Goal: Task Accomplishment & Management: Use online tool/utility

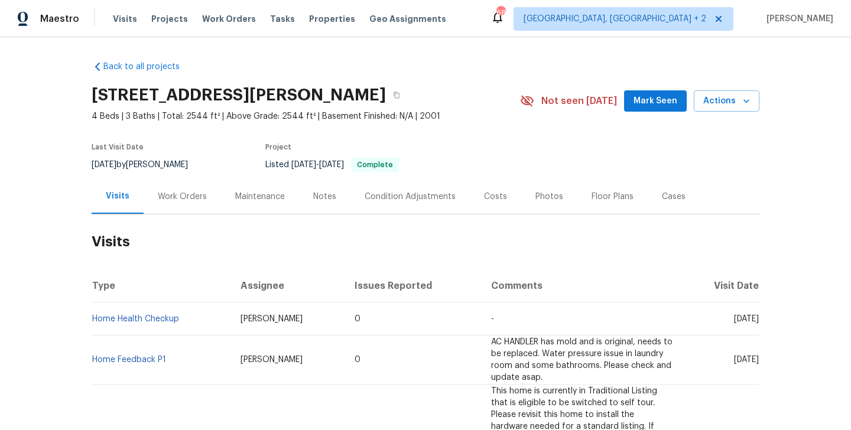
click at [192, 187] on div "Work Orders" at bounding box center [182, 196] width 77 height 35
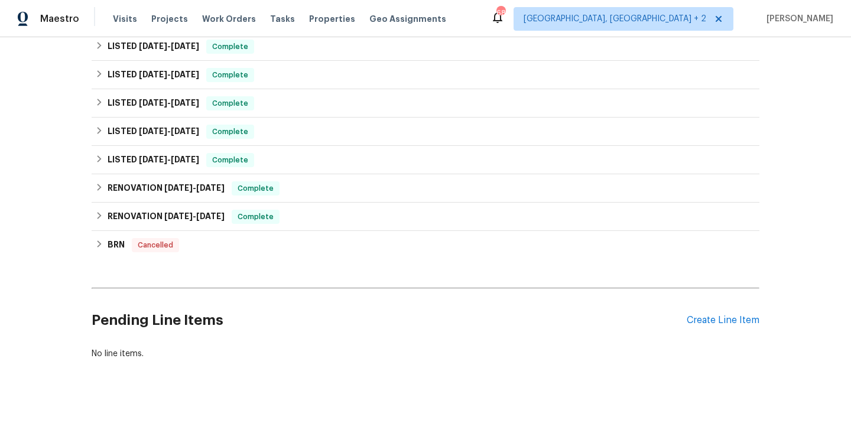
scroll to position [221, 0]
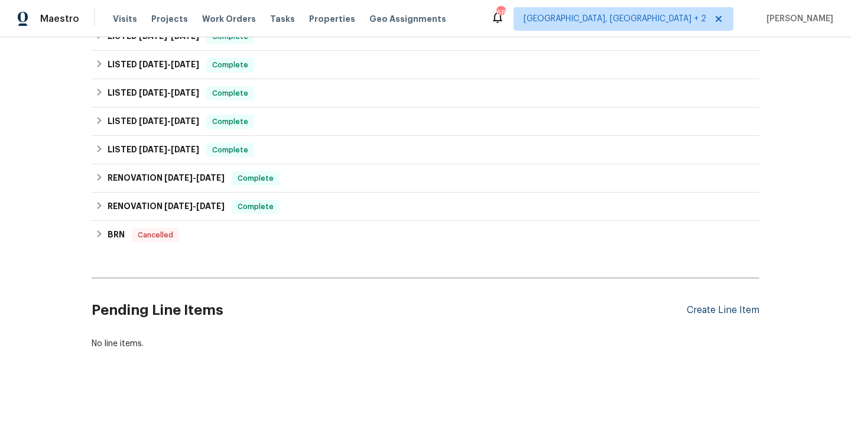
click at [726, 315] on div "Create Line Item" at bounding box center [723, 310] width 73 height 11
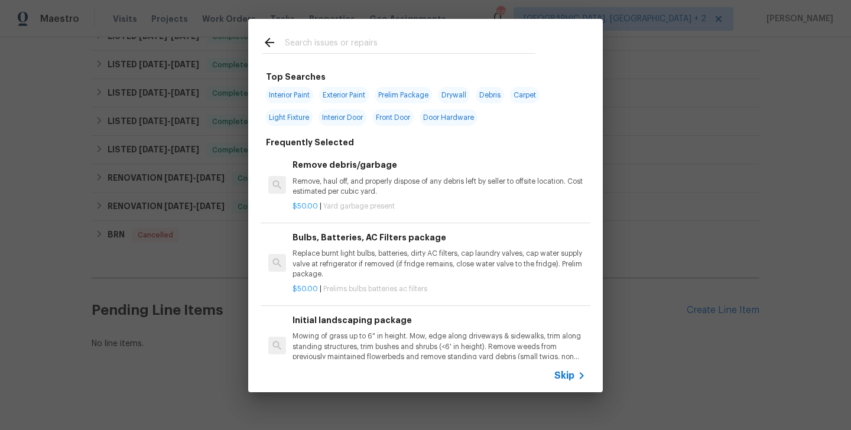
click at [306, 46] on input "text" at bounding box center [410, 44] width 251 height 18
click at [563, 372] on span "Skip" at bounding box center [565, 376] width 20 height 12
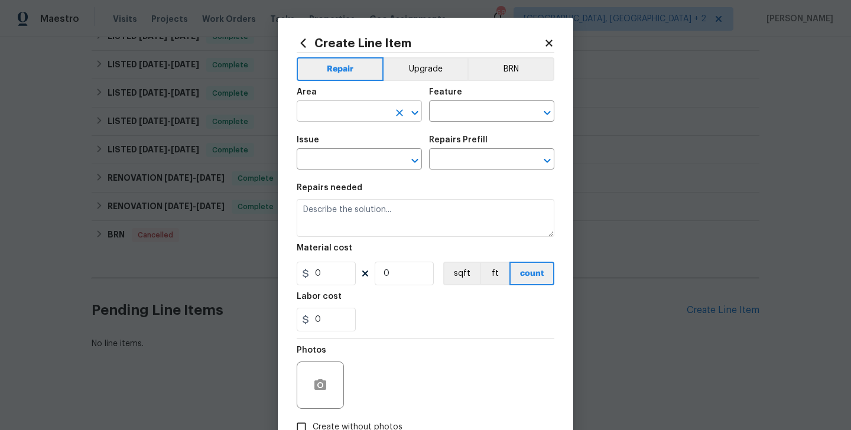
click at [322, 119] on input "text" at bounding box center [343, 112] width 92 height 18
click at [325, 144] on li "Kitchen" at bounding box center [359, 139] width 125 height 20
type input "Kitchen"
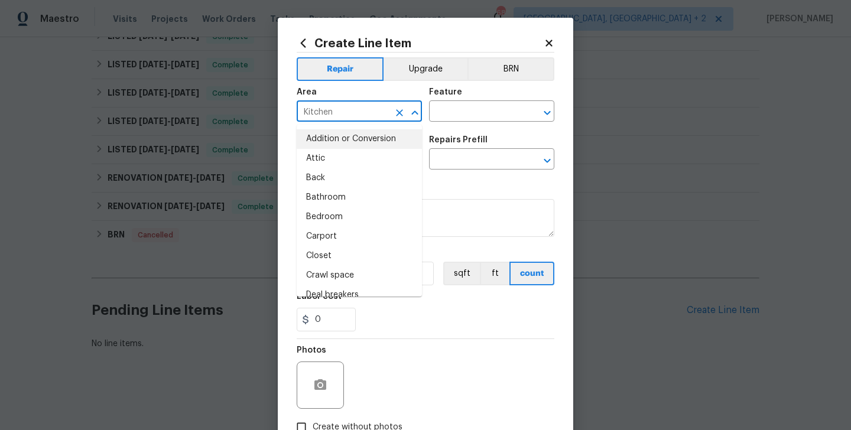
click at [475, 123] on div "Area Kitchen ​ Feature ​" at bounding box center [426, 105] width 258 height 48
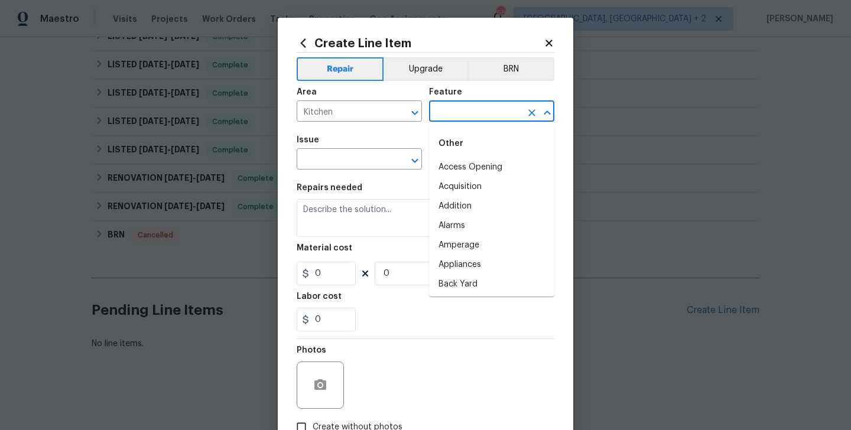
click at [447, 107] on input "text" at bounding box center [475, 112] width 92 height 18
click at [472, 203] on li "Interior Door" at bounding box center [491, 207] width 125 height 20
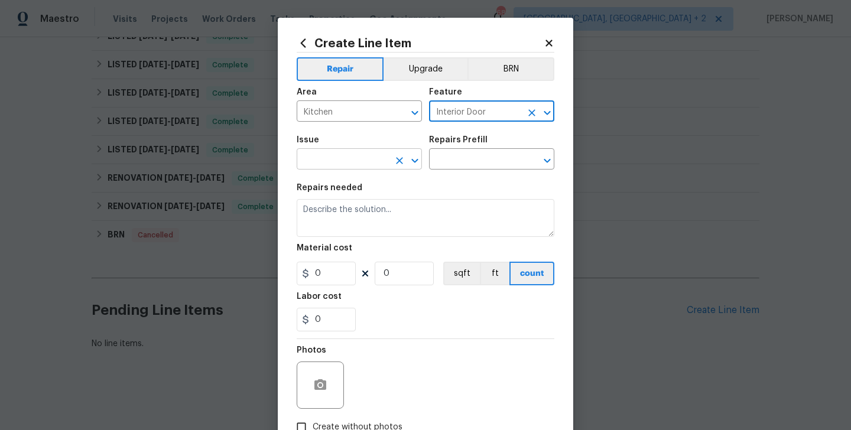
type input "Interior Door"
click at [341, 166] on input "text" at bounding box center [343, 160] width 92 height 18
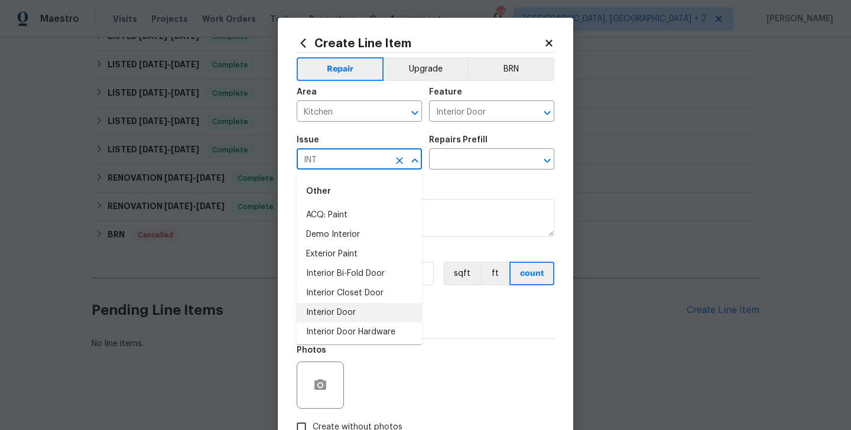
click at [357, 307] on li "Interior Door" at bounding box center [359, 313] width 125 height 20
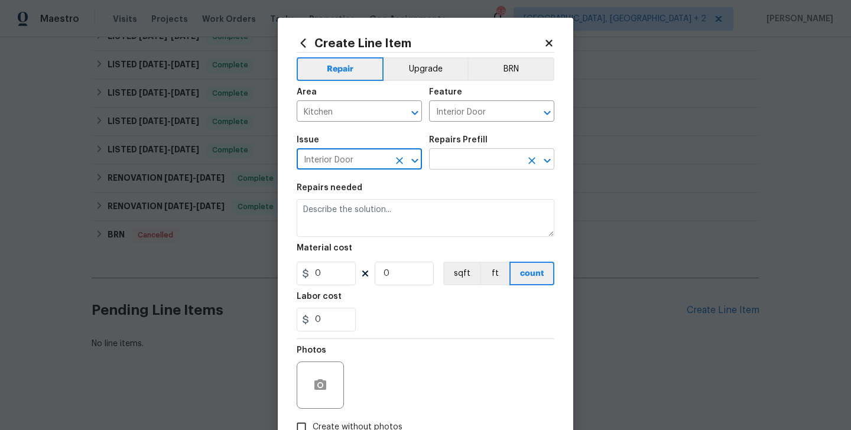
type input "Interior Door"
click at [468, 165] on input "text" at bounding box center [475, 160] width 92 height 18
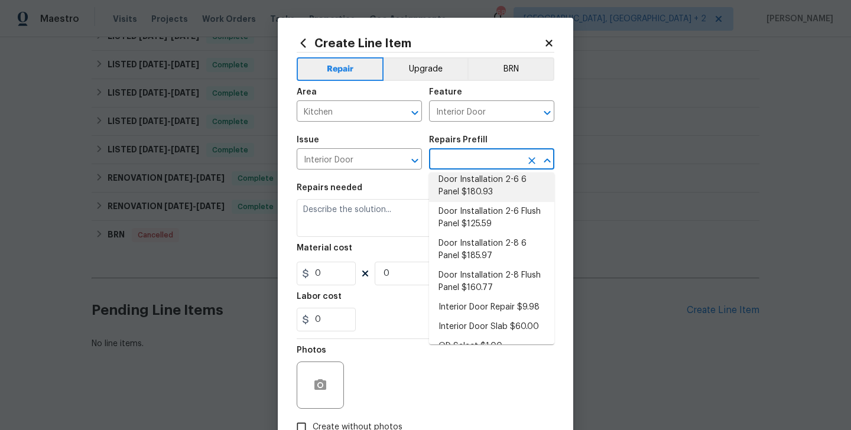
scroll to position [107, 0]
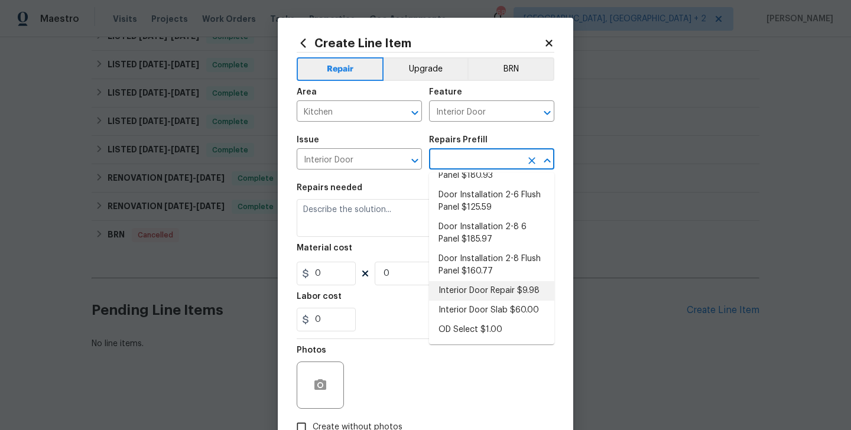
click at [496, 292] on li "Interior Door Repair $9.98" at bounding box center [491, 291] width 125 height 20
type input "Interior Door Repair $9.98"
type textarea "Repair the existing interior door as directed by the PM. Ensure that the repair…"
type input "9.98"
type input "1"
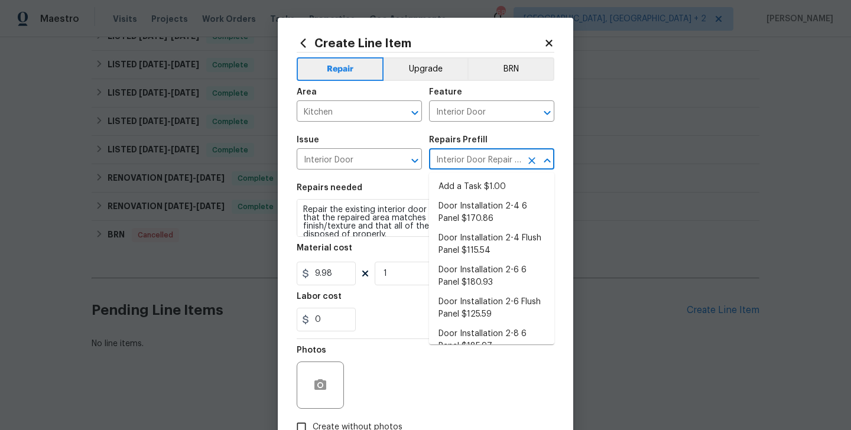
scroll to position [63, 0]
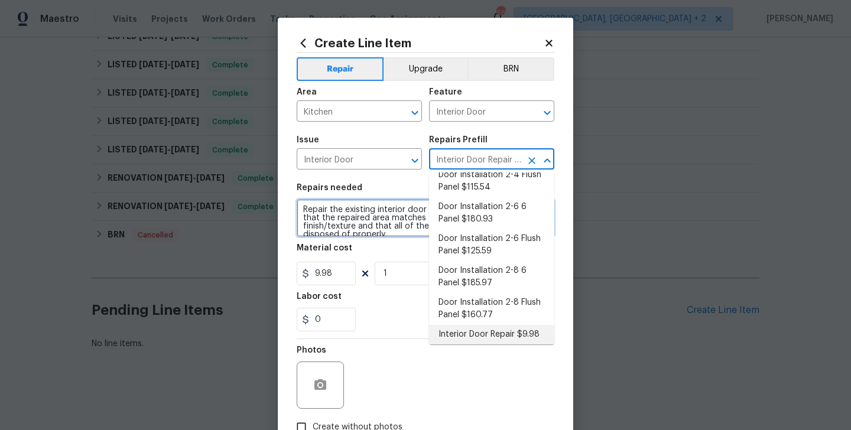
click at [355, 228] on textarea "Repair the existing interior door as directed by the PM. Ensure that the repair…" at bounding box center [426, 218] width 258 height 38
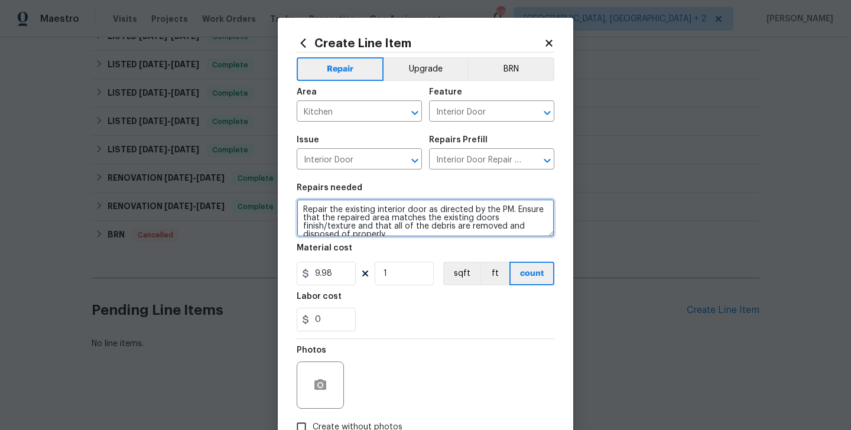
click at [355, 228] on textarea "Repair the existing interior door as directed by the PM. Ensure that the repair…" at bounding box center [426, 218] width 258 height 38
paste textarea "Received feedback that the sliding door in the kitchen area does not fully clos…"
type textarea "Received feedback that the sliding door in the kitchen area does not fully clos…"
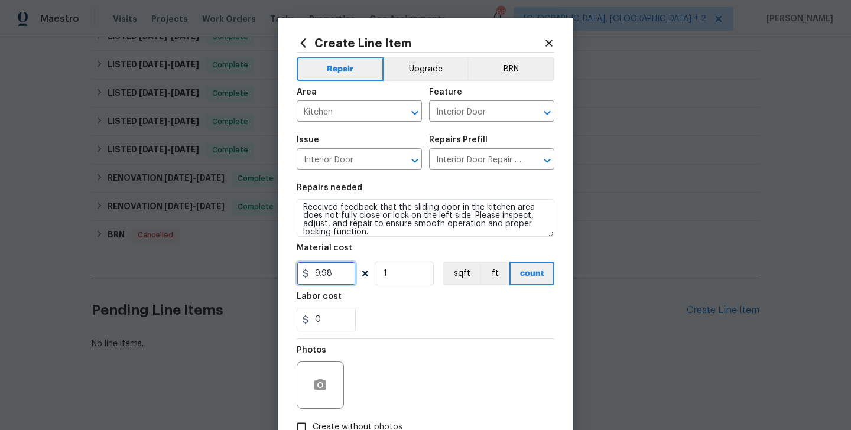
click at [322, 274] on input "9.98" at bounding box center [326, 274] width 59 height 24
type input "75"
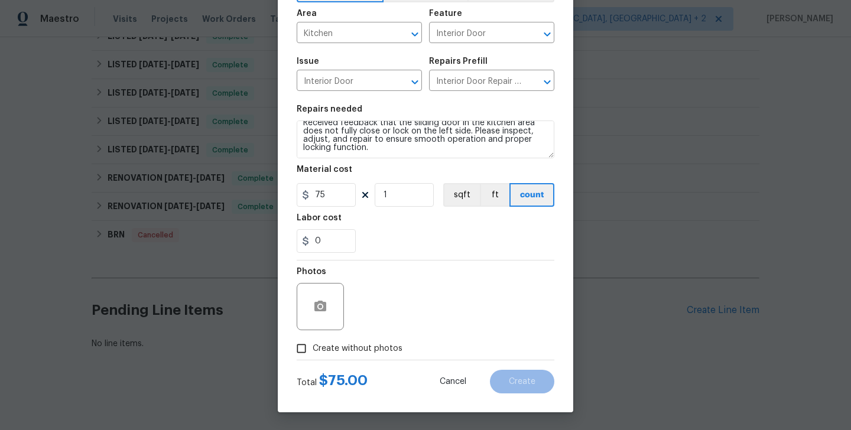
click at [352, 341] on label "Create without photos" at bounding box center [346, 349] width 112 height 22
click at [313, 341] on input "Create without photos" at bounding box center [301, 349] width 22 height 22
checkbox input "true"
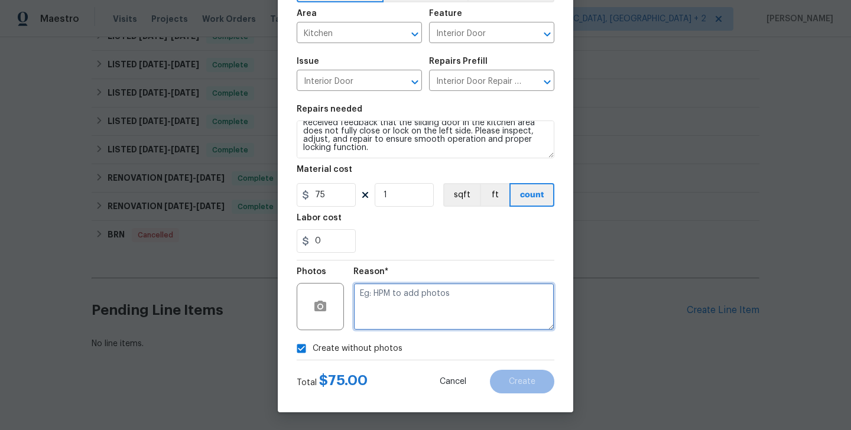
click at [402, 329] on textarea at bounding box center [454, 306] width 201 height 47
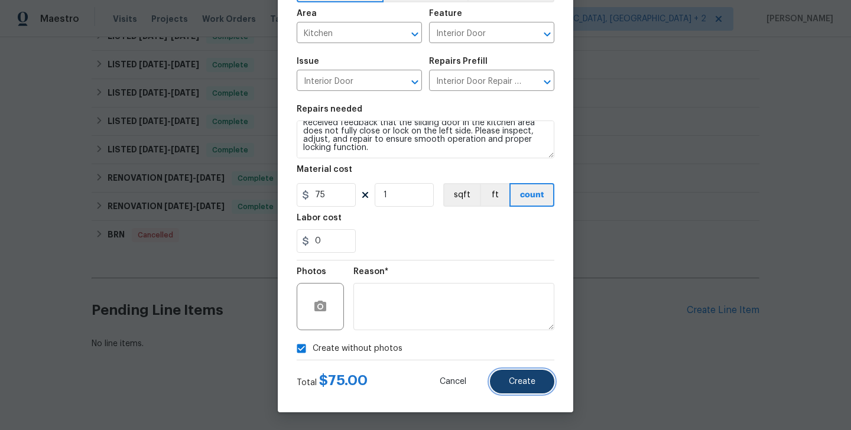
click at [516, 385] on span "Create" at bounding box center [522, 382] width 27 height 9
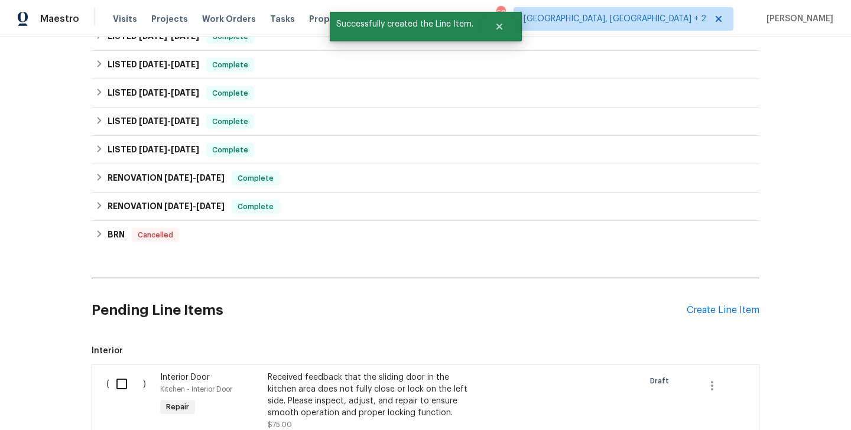
scroll to position [379, 0]
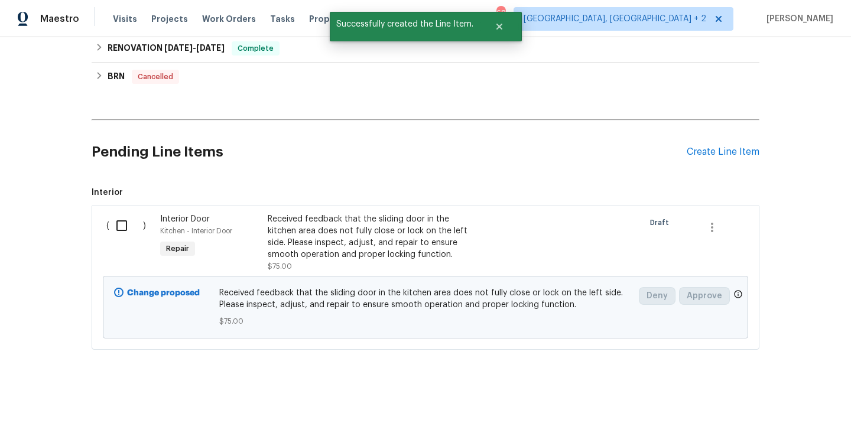
click at [130, 224] on input "checkbox" at bounding box center [126, 225] width 34 height 25
checkbox input "true"
click at [795, 400] on span "Create Work Order" at bounding box center [783, 401] width 79 height 15
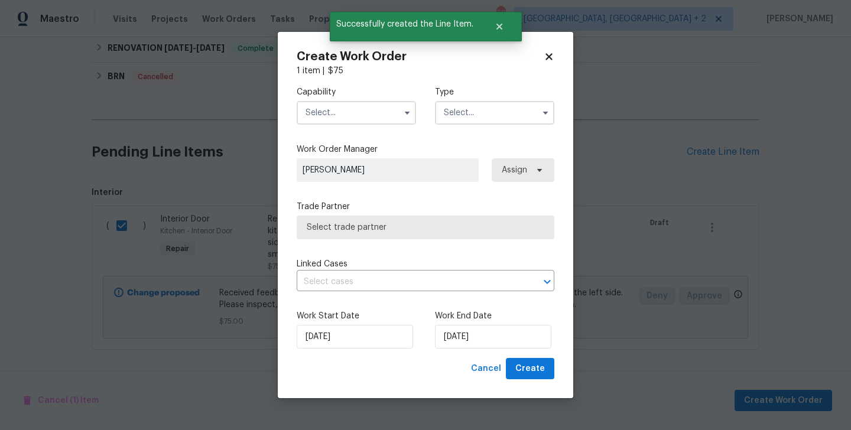
click at [323, 115] on input "text" at bounding box center [356, 113] width 119 height 24
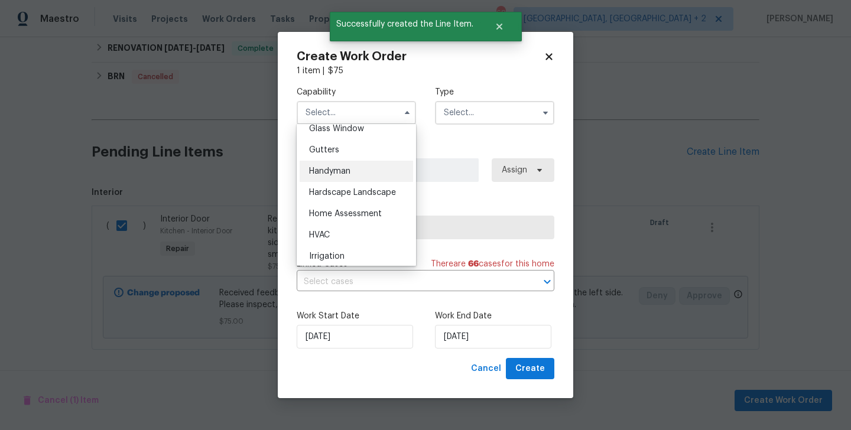
scroll to position [617, 0]
click at [342, 179] on div "Handyman" at bounding box center [357, 170] width 114 height 21
type input "Handyman"
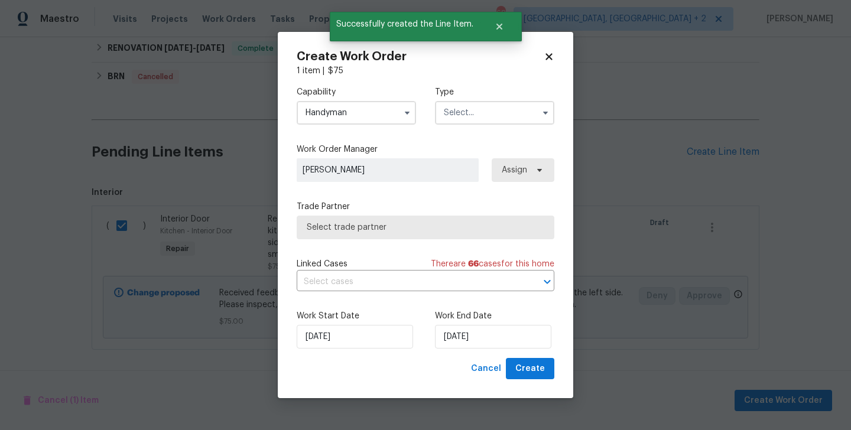
click at [475, 123] on input "text" at bounding box center [494, 113] width 119 height 24
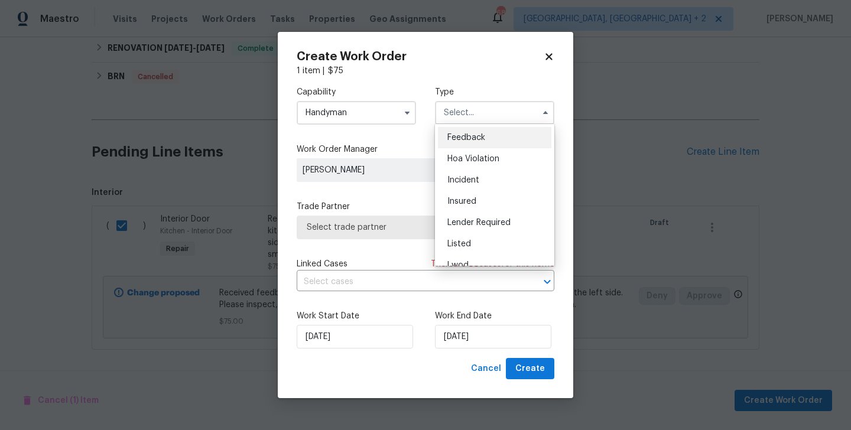
click at [477, 133] on div "Feedback" at bounding box center [495, 137] width 114 height 21
type input "Feedback"
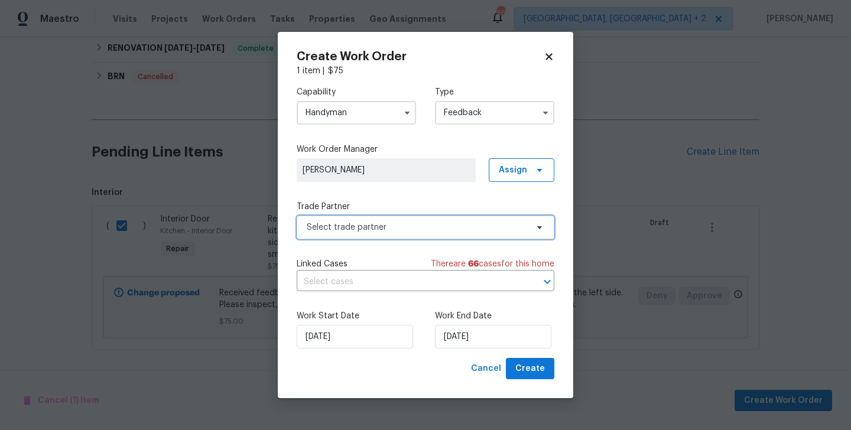
click at [383, 231] on span "Select trade partner" at bounding box center [417, 228] width 221 height 12
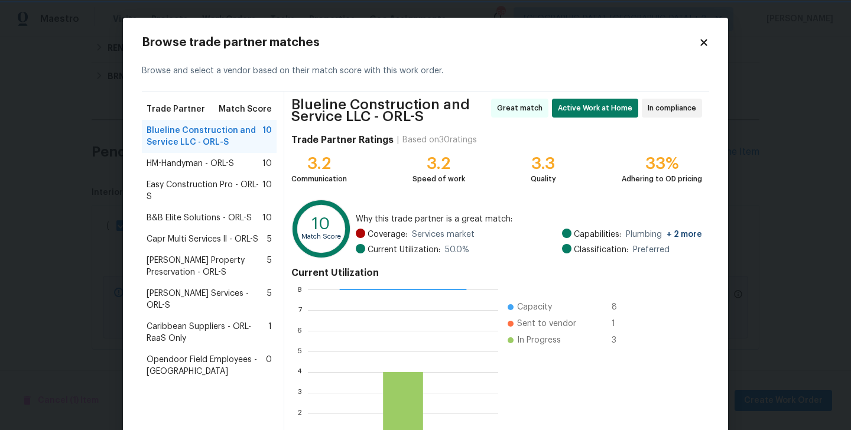
scroll to position [96, 0]
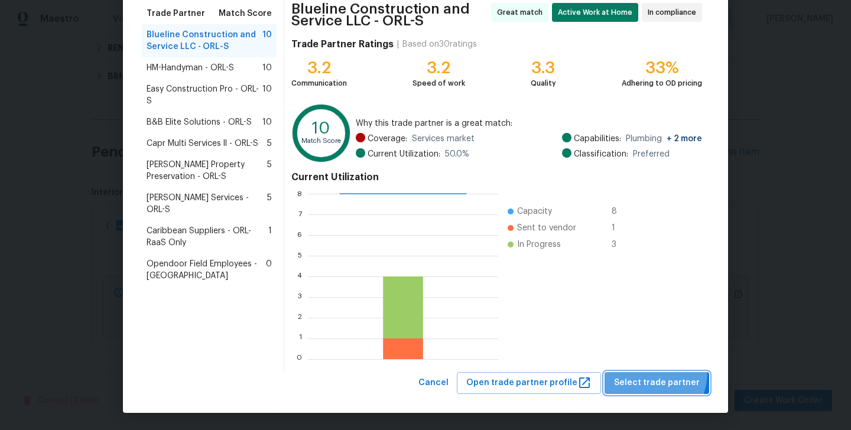
click at [646, 373] on button "Select trade partner" at bounding box center [657, 384] width 105 height 22
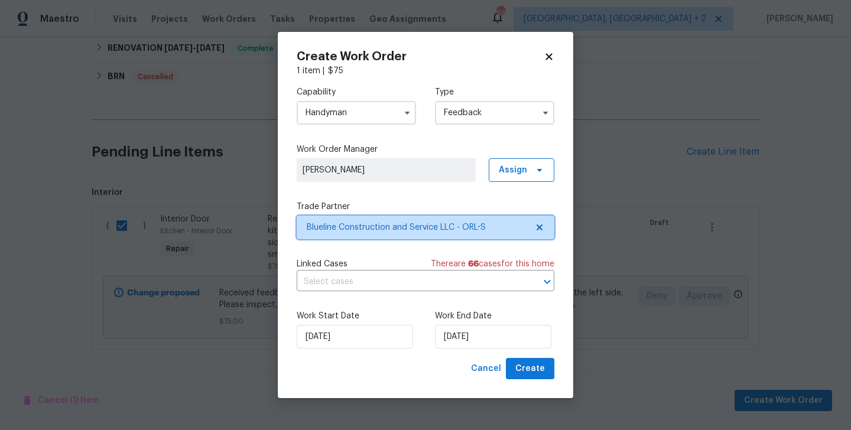
scroll to position [0, 0]
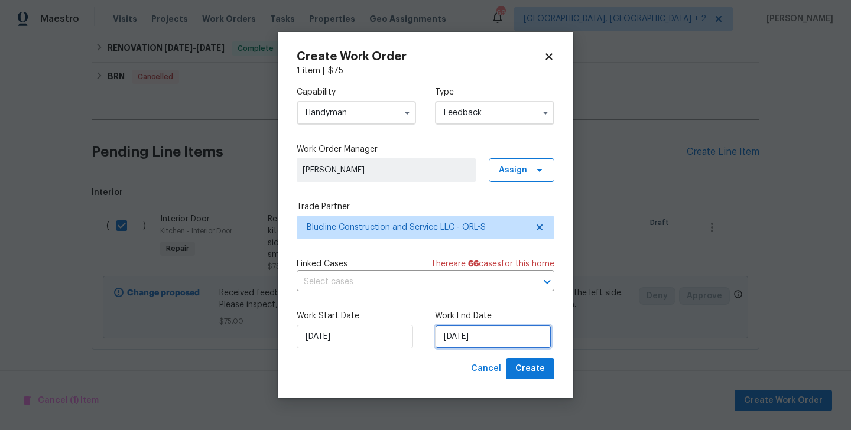
click at [474, 337] on input "[DATE]" at bounding box center [493, 337] width 116 height 24
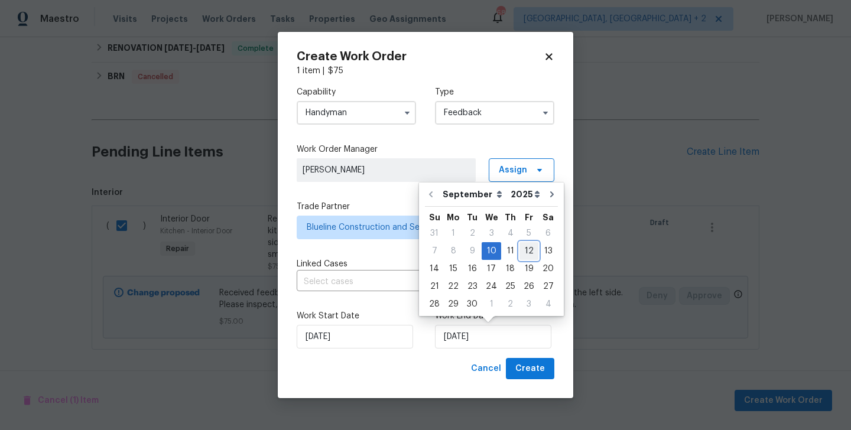
click at [531, 250] on div "12" at bounding box center [529, 251] width 19 height 17
type input "[DATE]"
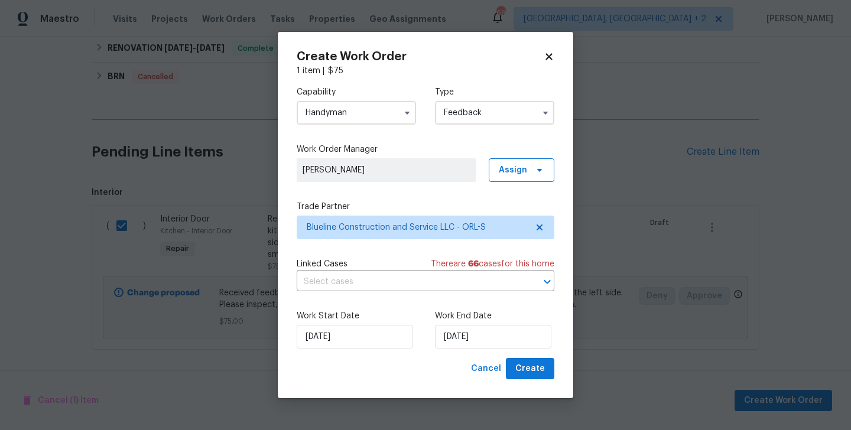
click at [532, 352] on div "Work Start Date [DATE] Work End Date [DATE]" at bounding box center [426, 329] width 258 height 57
click at [532, 374] on span "Create" at bounding box center [531, 369] width 30 height 15
checkbox input "false"
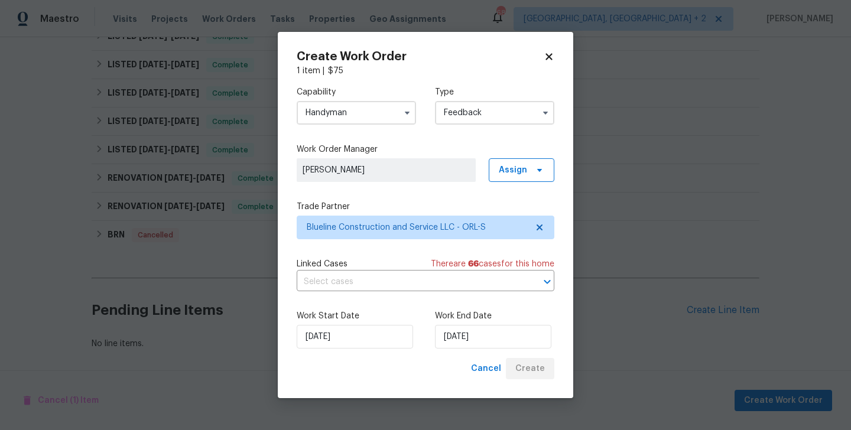
scroll to position [249, 0]
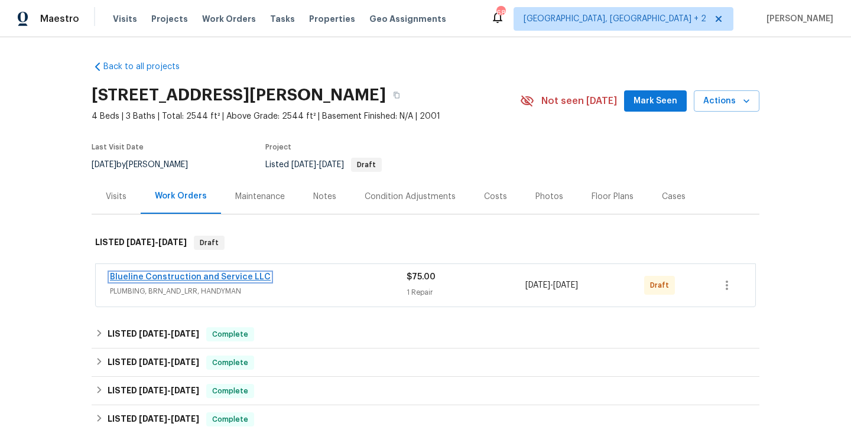
click at [193, 280] on link "Blueline Construction and Service LLC" at bounding box center [190, 277] width 161 height 8
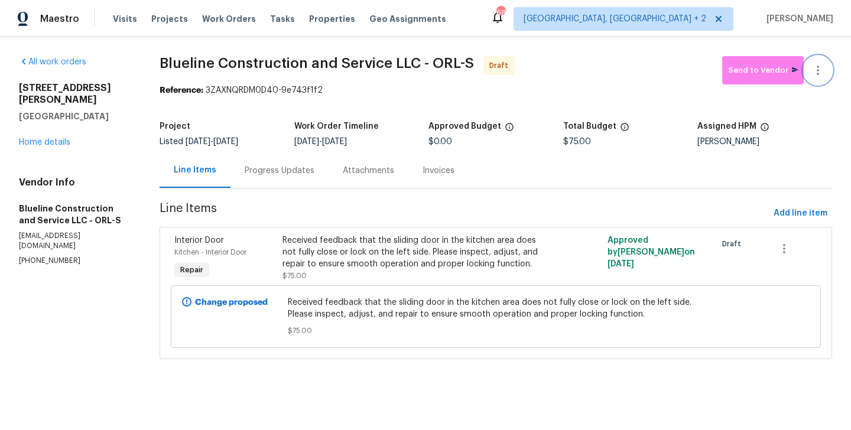
click at [820, 62] on button "button" at bounding box center [818, 70] width 28 height 28
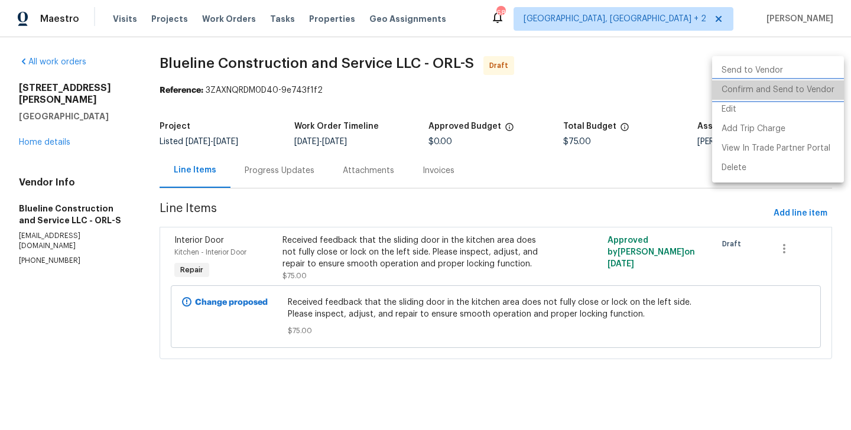
click at [820, 84] on li "Confirm and Send to Vendor" at bounding box center [779, 90] width 132 height 20
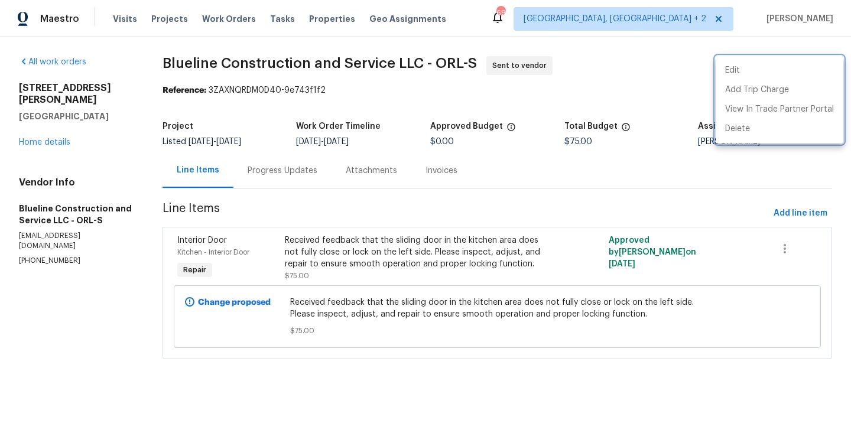
click at [289, 179] on div at bounding box center [425, 215] width 851 height 430
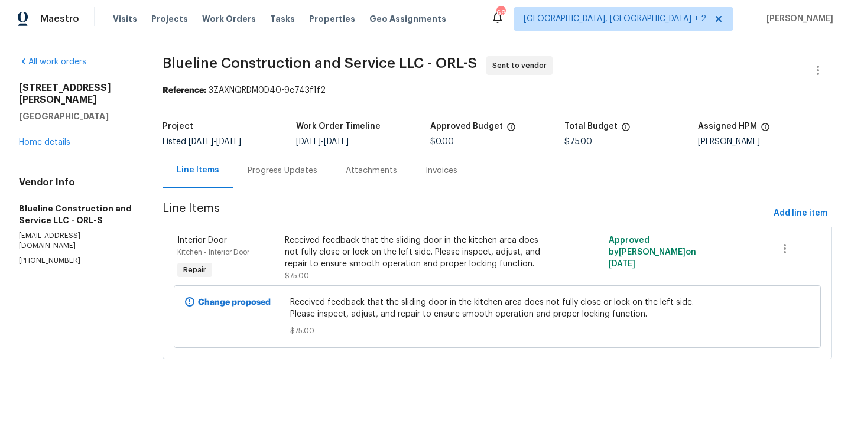
click at [289, 179] on div "Progress Updates" at bounding box center [283, 170] width 98 height 35
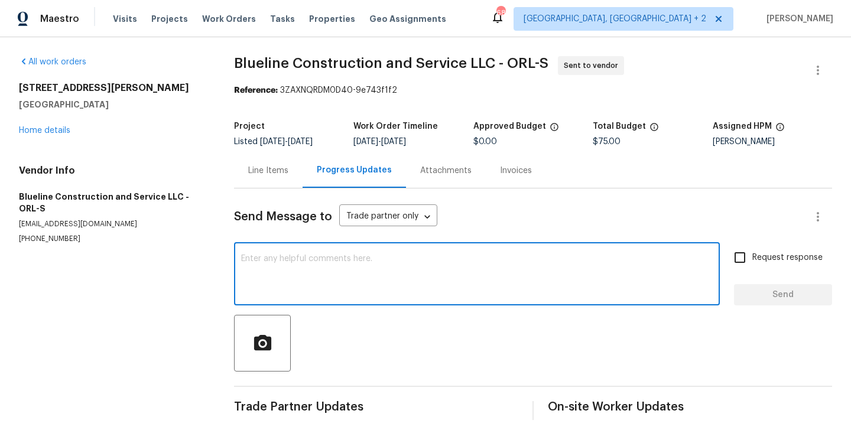
click at [335, 284] on textarea at bounding box center [477, 275] width 472 height 41
paste textarea "Hi, this is Blessida with Opendoor. I’m confirming you received the WO for the …"
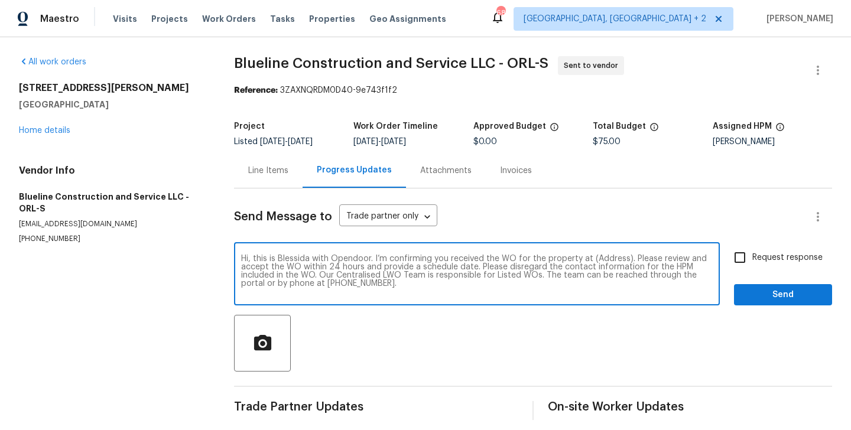
click at [608, 259] on textarea "Hi, this is Blessida with Opendoor. I’m confirming you received the WO for the …" at bounding box center [477, 275] width 472 height 41
paste textarea "[STREET_ADDRESS][PERSON_NAME]"
type textarea "Hi, this is Blessida with Opendoor. I’m confirming you received the WO for the …"
click at [755, 258] on span "Request response" at bounding box center [788, 258] width 70 height 12
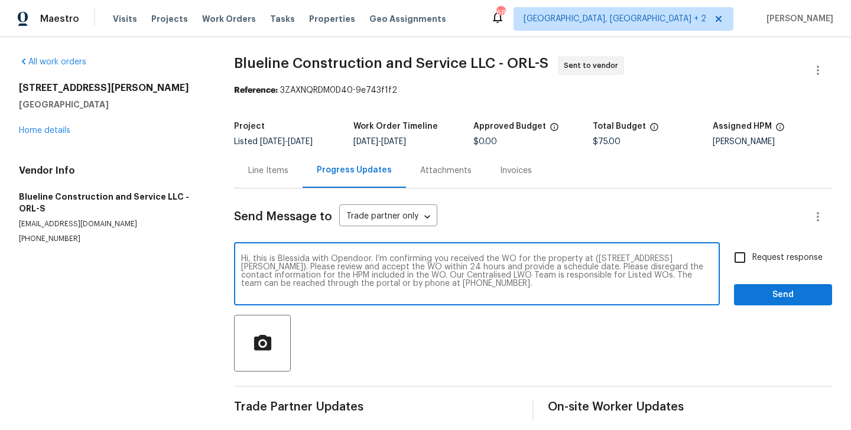
click at [753, 258] on input "Request response" at bounding box center [740, 257] width 25 height 25
checkbox input "true"
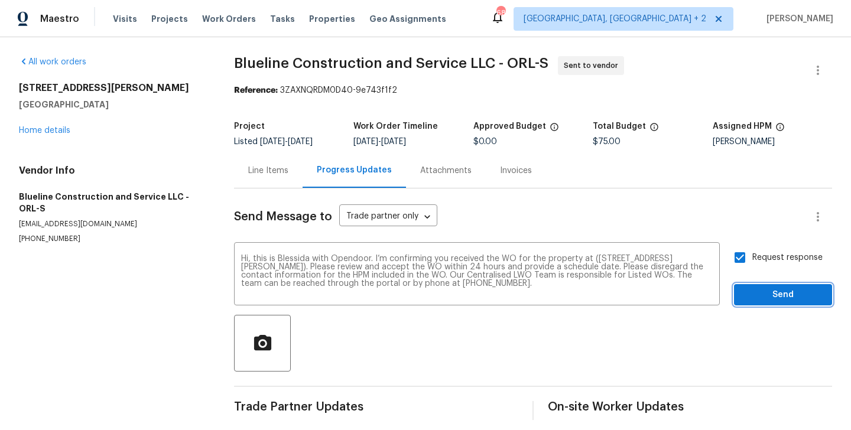
click at [755, 296] on span "Send" at bounding box center [783, 295] width 79 height 15
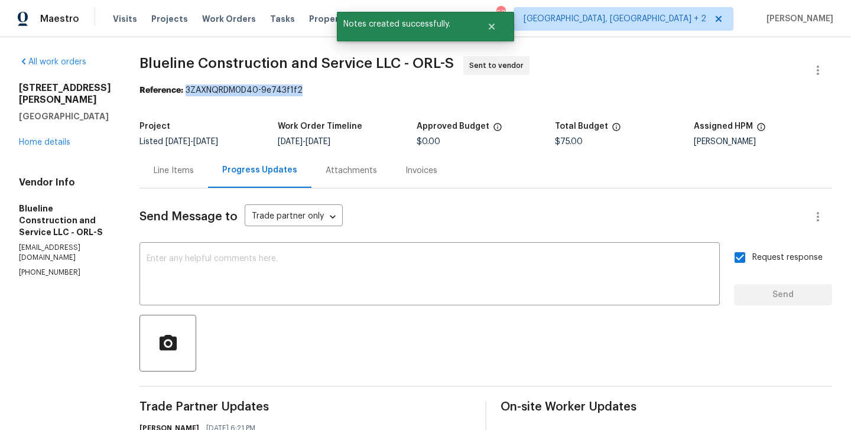
drag, startPoint x: 209, startPoint y: 90, endPoint x: 324, endPoint y: 89, distance: 114.7
click at [324, 89] on div "Reference: 3ZAXNQRDM0D40-9e743f1f2" at bounding box center [486, 91] width 693 height 12
copy div "3ZAXNQRDM0D40-9e743f1f2"
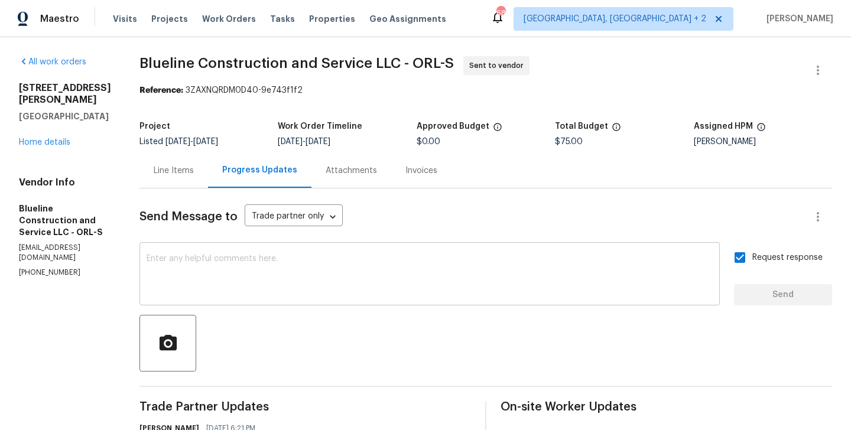
click at [384, 296] on div "x ​" at bounding box center [430, 275] width 581 height 60
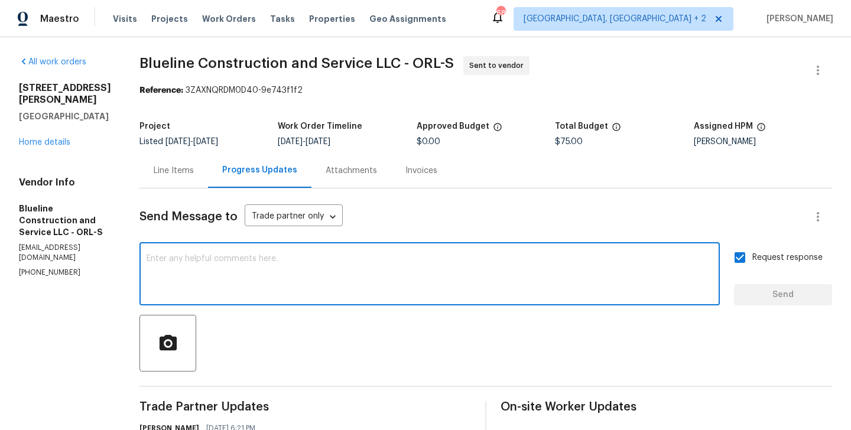
paste textarea "All Work Orders must include before-photos (both close-up and wide-angle) and a…"
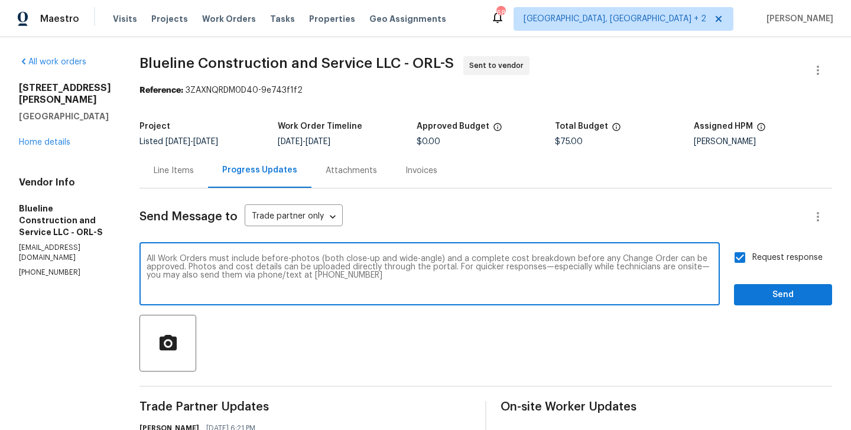
type textarea "All Work Orders must include before-photos (both close-up and wide-angle) and a…"
click at [768, 286] on button "Send" at bounding box center [783, 295] width 98 height 22
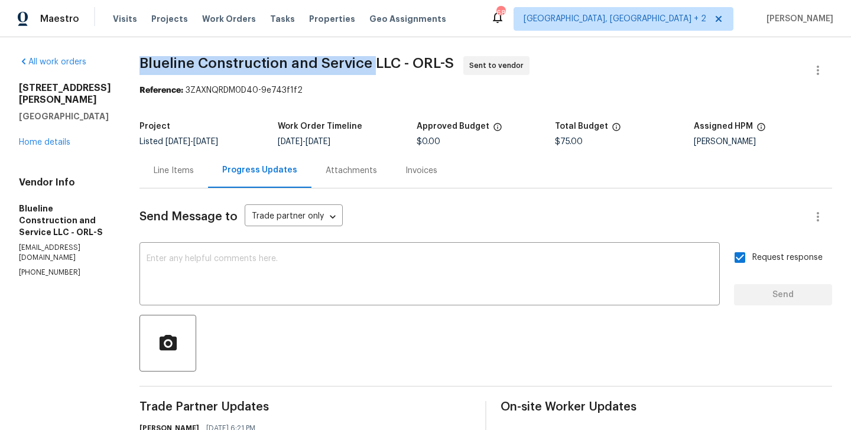
drag, startPoint x: 161, startPoint y: 69, endPoint x: 394, endPoint y: 69, distance: 233.0
click at [394, 69] on span "Blueline Construction and Service LLC - ORL-S" at bounding box center [297, 63] width 315 height 14
copy span "Blueline Construction and Service"
click at [54, 138] on link "Home details" at bounding box center [44, 142] width 51 height 8
